Goal: Complete application form

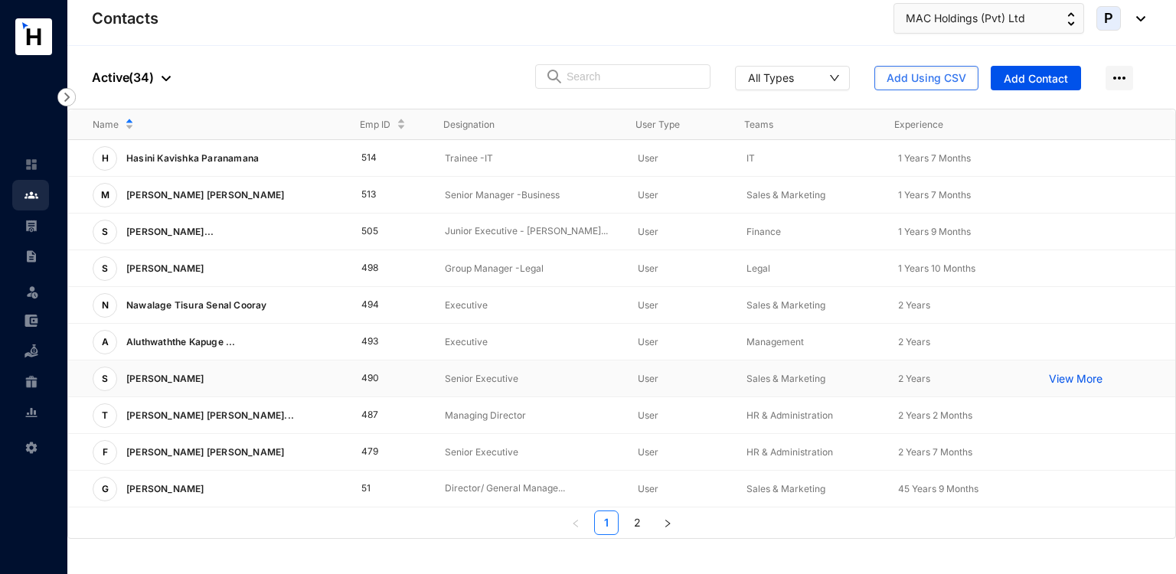
scroll to position [364, 0]
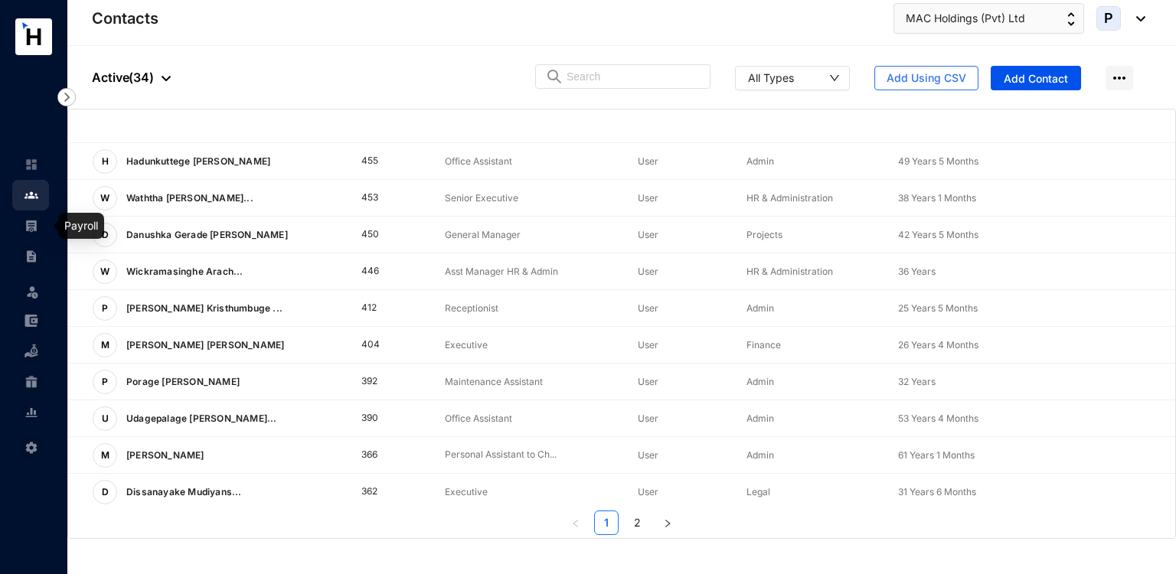
click at [31, 227] on img at bounding box center [31, 226] width 14 height 14
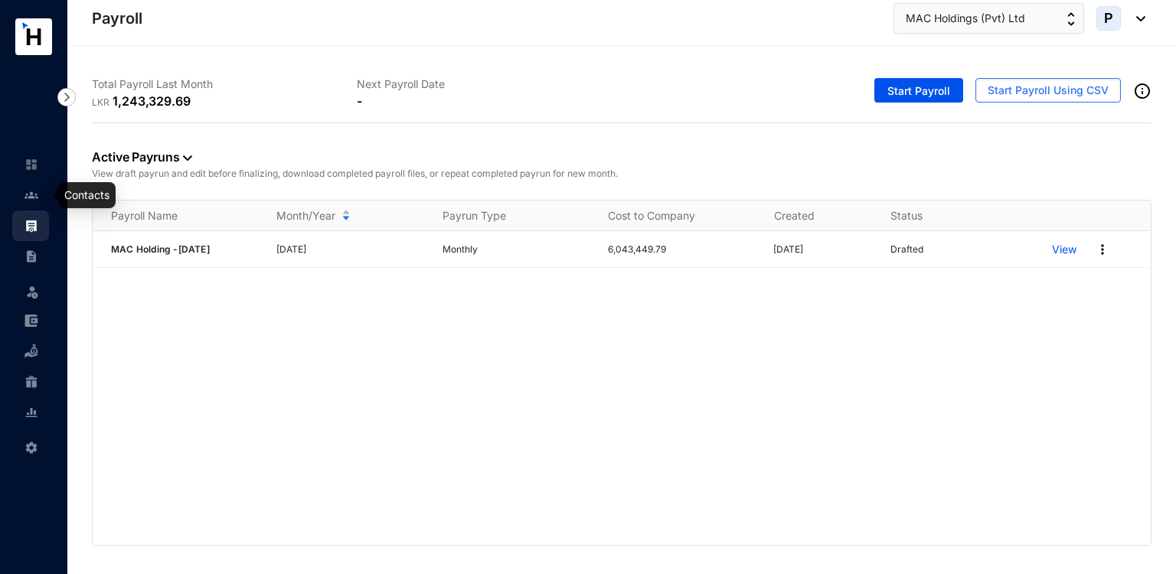
click at [31, 203] on link at bounding box center [43, 195] width 38 height 15
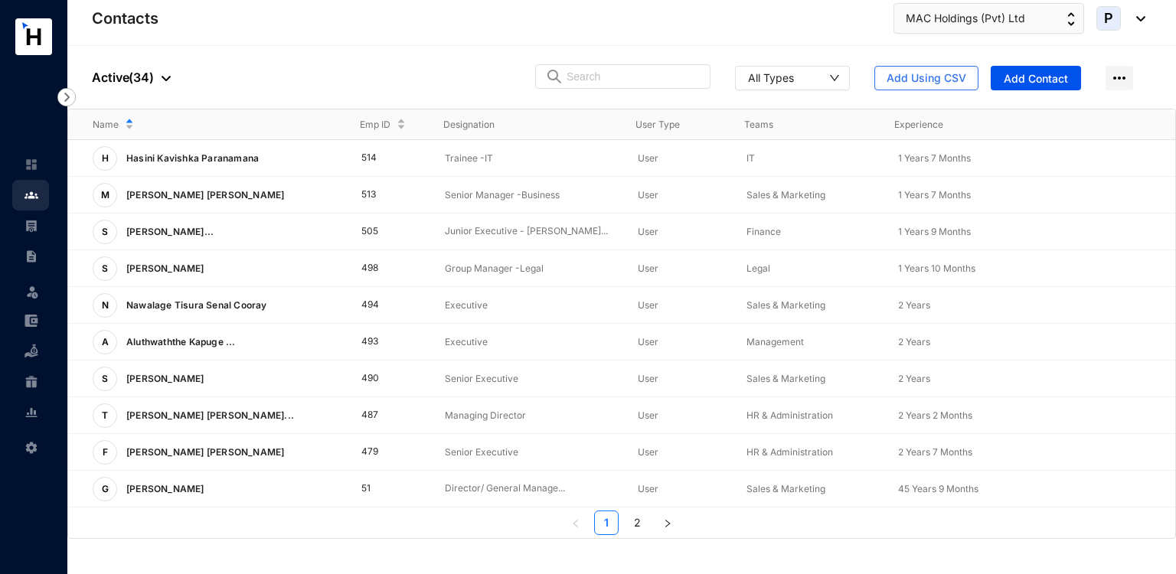
click at [358, 221] on td "505" at bounding box center [379, 232] width 84 height 37
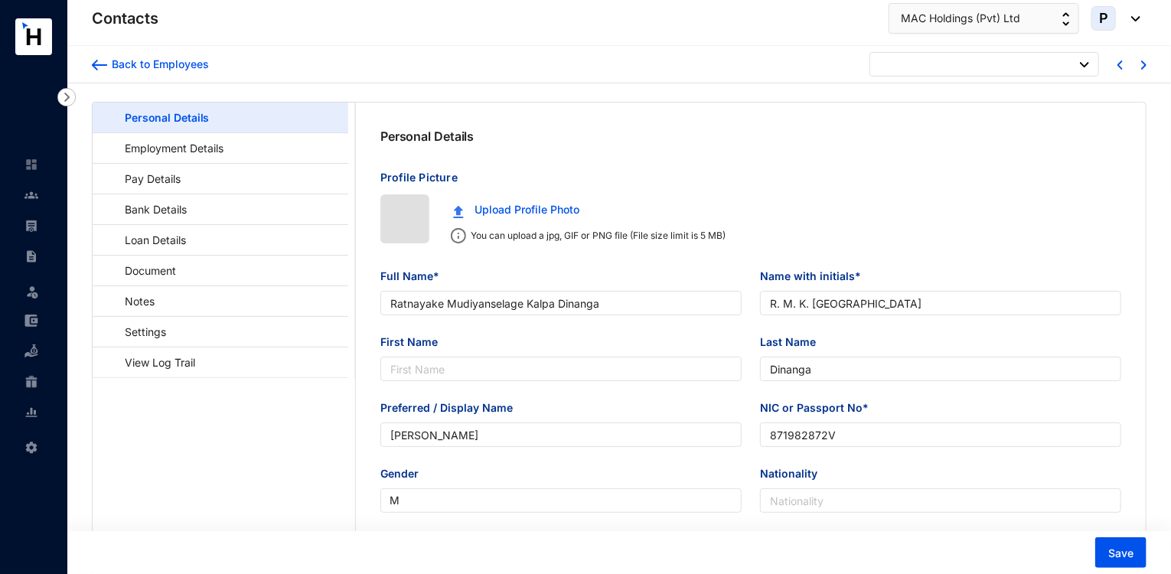
type input "[DATE]"
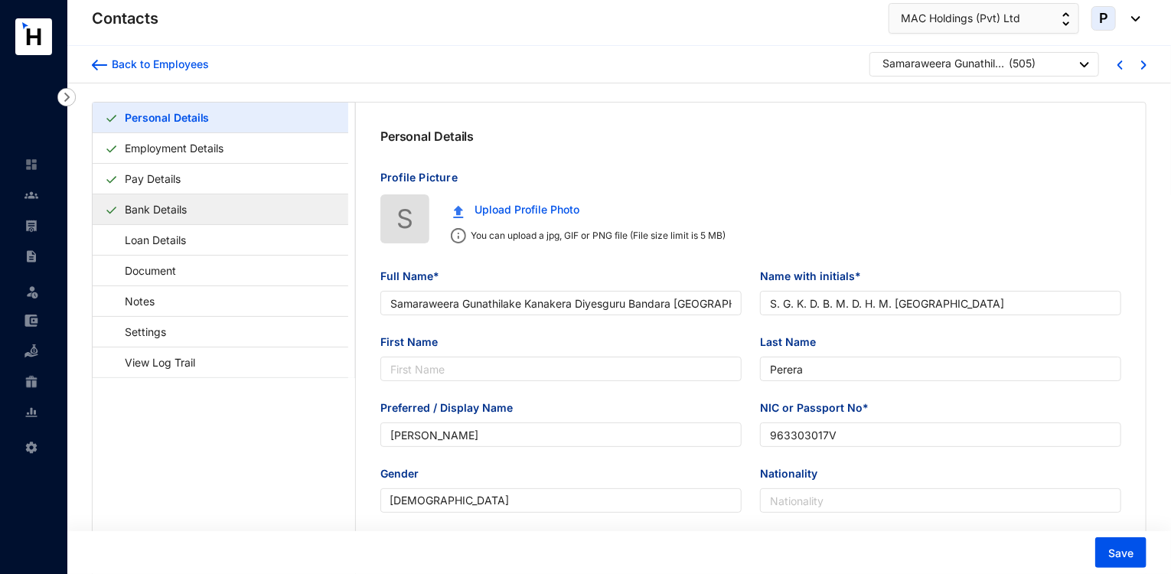
type input "Samaraweera Gunathilake Kanakera Diyesguru Bandara [GEOGRAPHIC_DATA][PERSON_NAM…"
type input "S. G. K. D. B. M. D. H. M. [GEOGRAPHIC_DATA]"
type input "Perera"
type input "[PERSON_NAME]"
type input "963303017V"
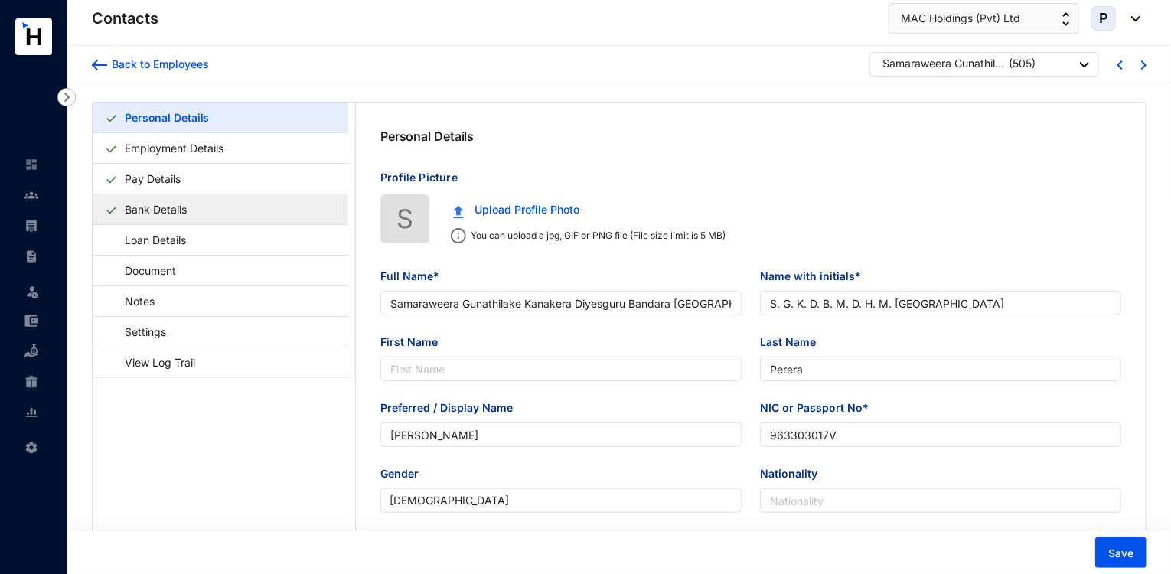
type input "[DATE]"
click at [193, 209] on link "Bank Details" at bounding box center [156, 209] width 74 height 31
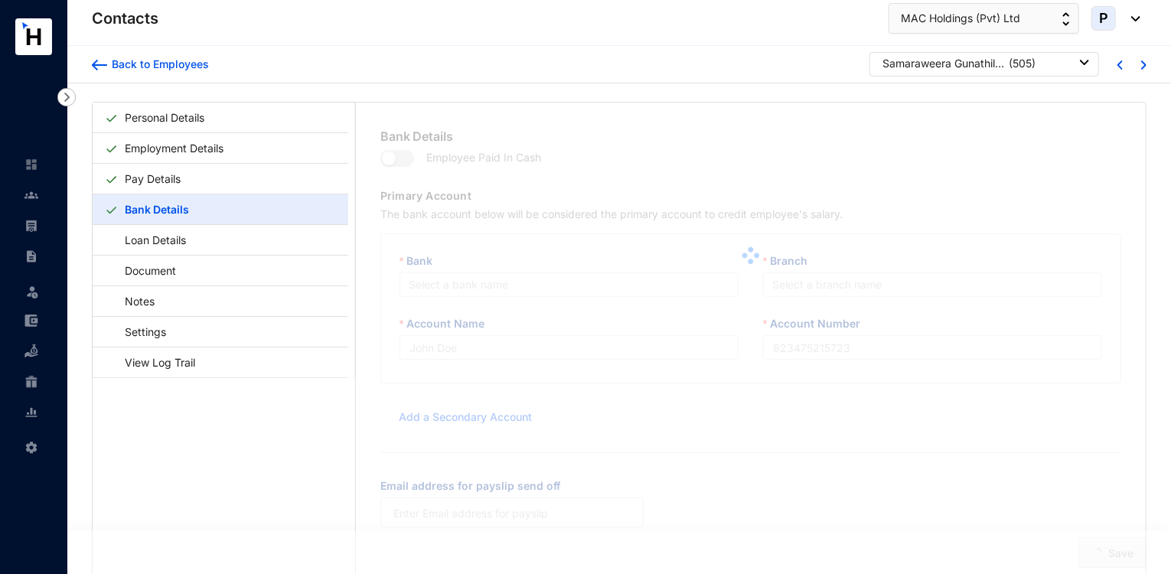
type input "S G K D B M D H M [PERSON_NAME]"
type input "074020257940"
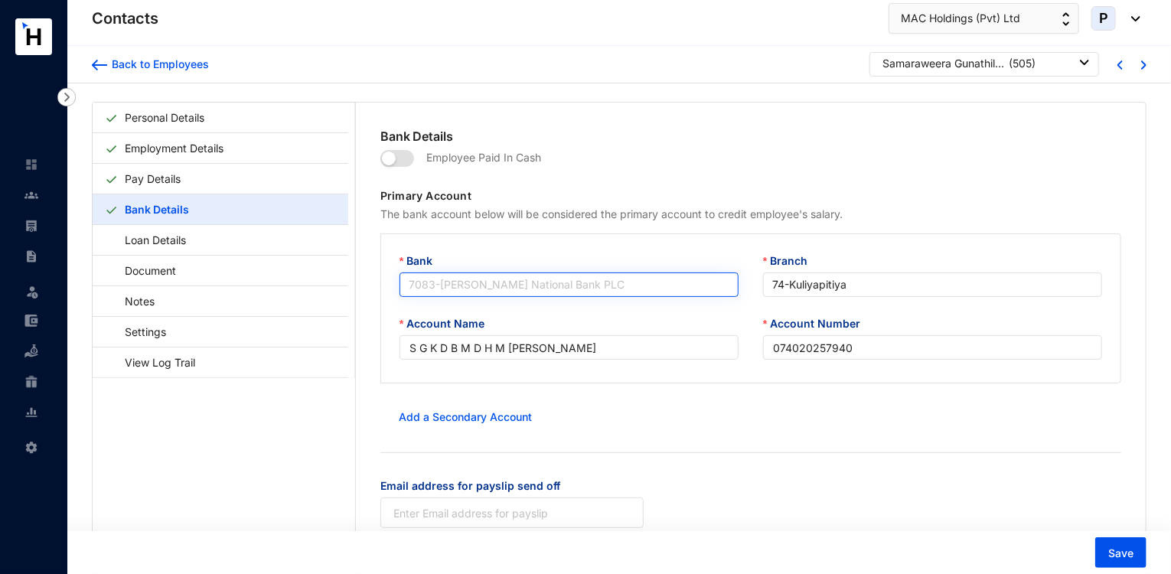
click at [592, 282] on span "7083 - [PERSON_NAME] National Bank PLC" at bounding box center [569, 284] width 321 height 23
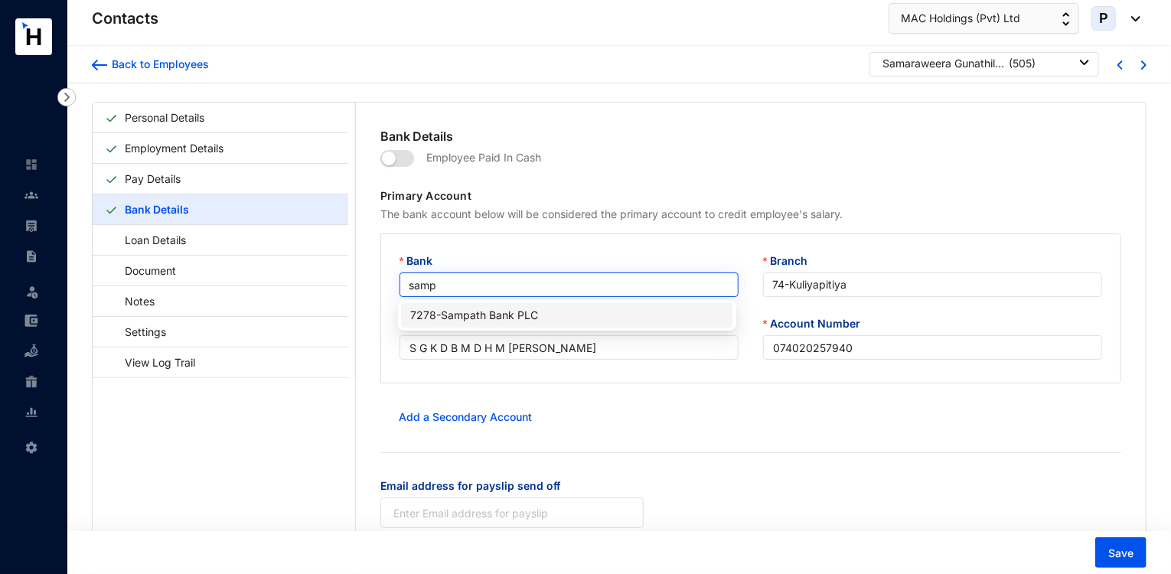
type input "sampa"
click at [554, 312] on div "7278 - Sampath Bank PLC" at bounding box center [566, 315] width 313 height 17
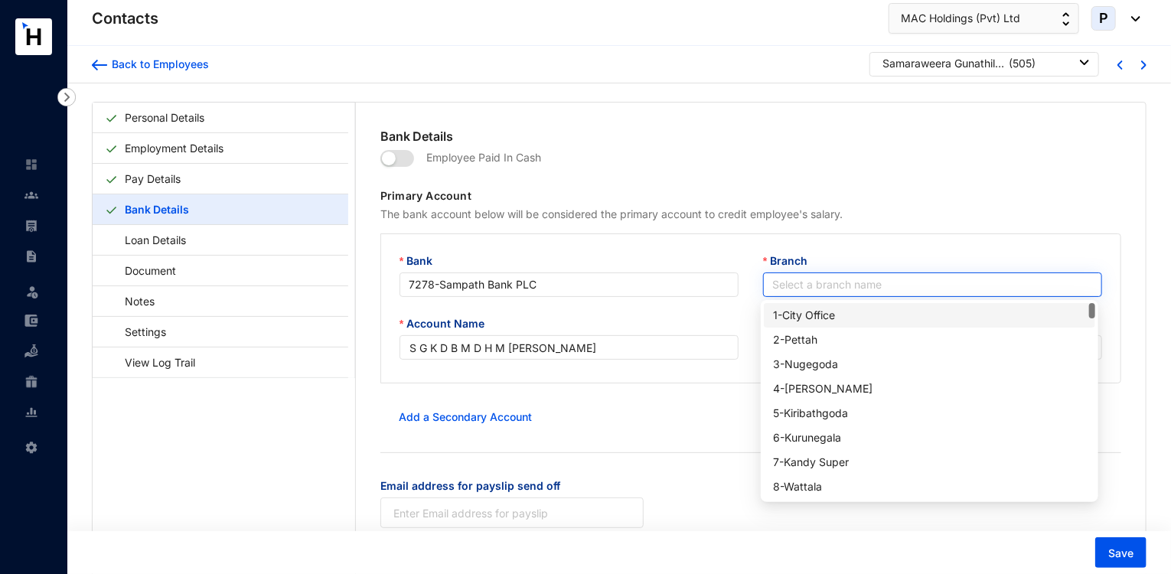
click at [913, 287] on input "Branch" at bounding box center [932, 284] width 321 height 23
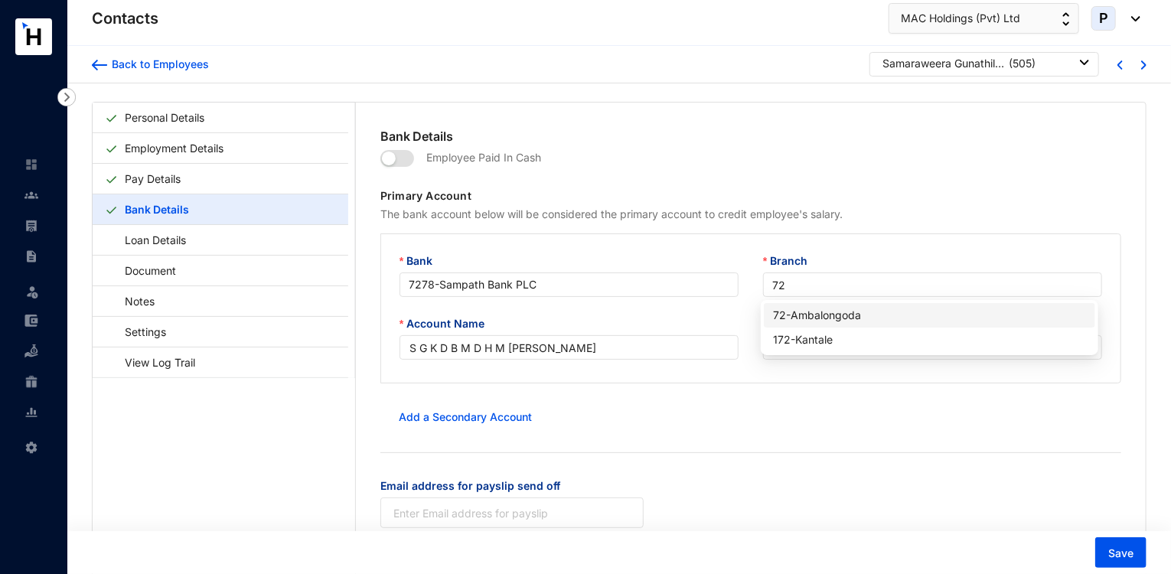
type input "72"
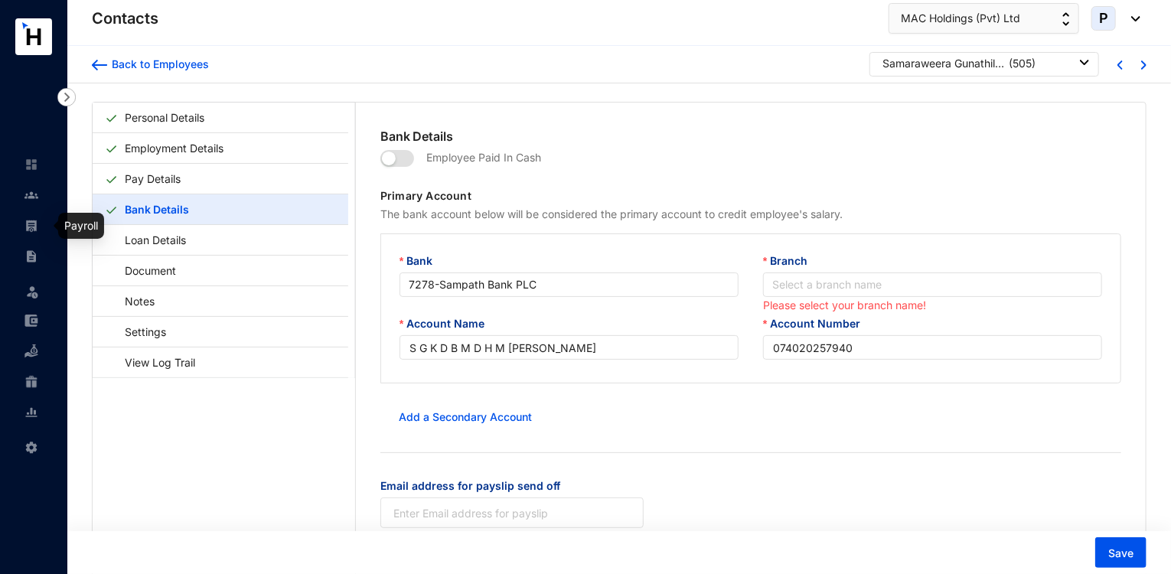
click at [24, 233] on link at bounding box center [43, 225] width 38 height 15
